Goal: Find specific page/section: Find specific page/section

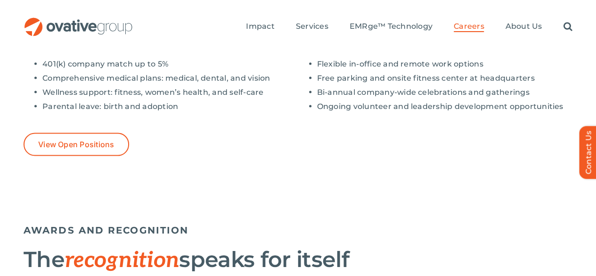
scroll to position [893, 0]
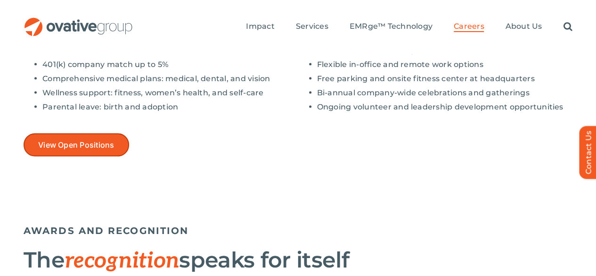
click at [71, 140] on span "View Open Positions" at bounding box center [76, 144] width 76 height 9
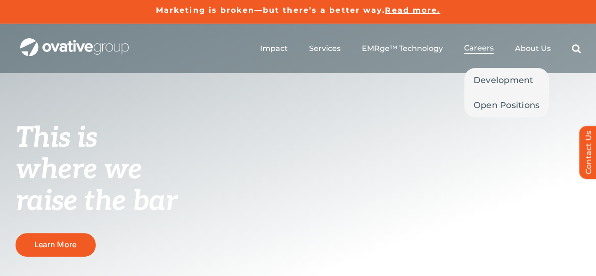
click at [475, 48] on span "Careers" at bounding box center [479, 47] width 30 height 9
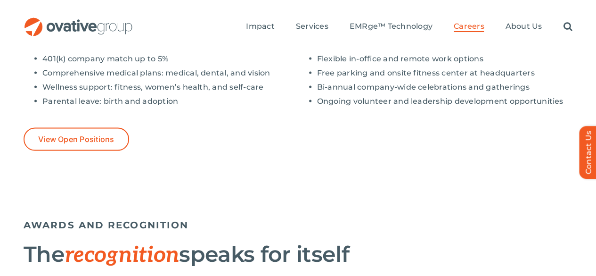
scroll to position [907, 0]
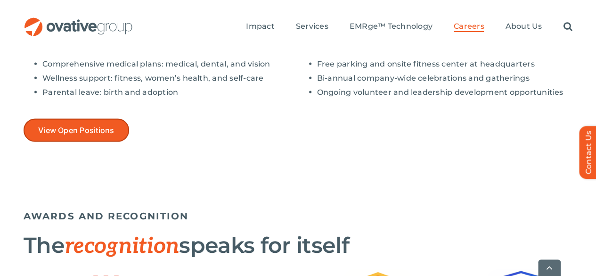
click at [66, 126] on span "View Open Positions" at bounding box center [76, 130] width 76 height 9
